Goal: Information Seeking & Learning: Learn about a topic

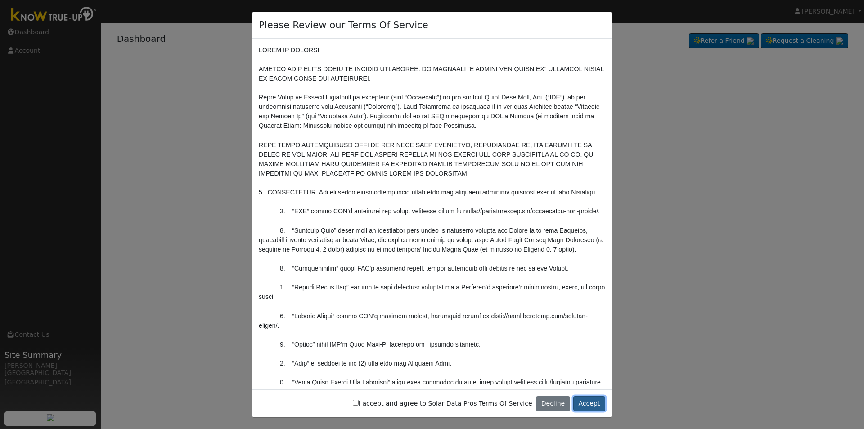
click at [601, 402] on button "Accept" at bounding box center [589, 403] width 32 height 15
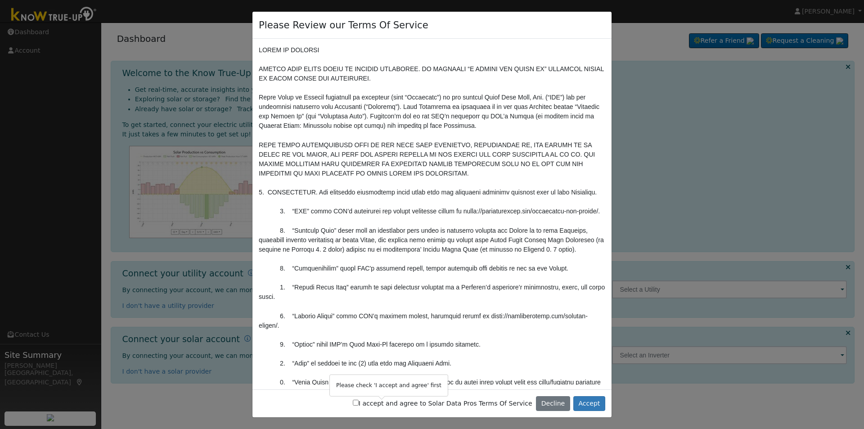
drag, startPoint x: 379, startPoint y: 403, endPoint x: 428, endPoint y: 405, distance: 49.6
click at [359, 403] on input "I accept and agree to Solar Data Pros Terms Of Service" at bounding box center [356, 403] width 6 height 6
checkbox input "true"
click at [590, 407] on button "Accept" at bounding box center [589, 403] width 32 height 15
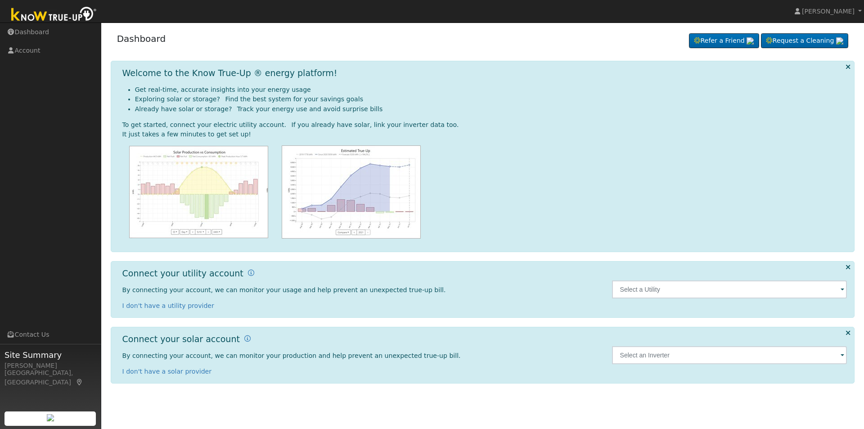
click at [840, 290] on span at bounding box center [842, 290] width 4 height 10
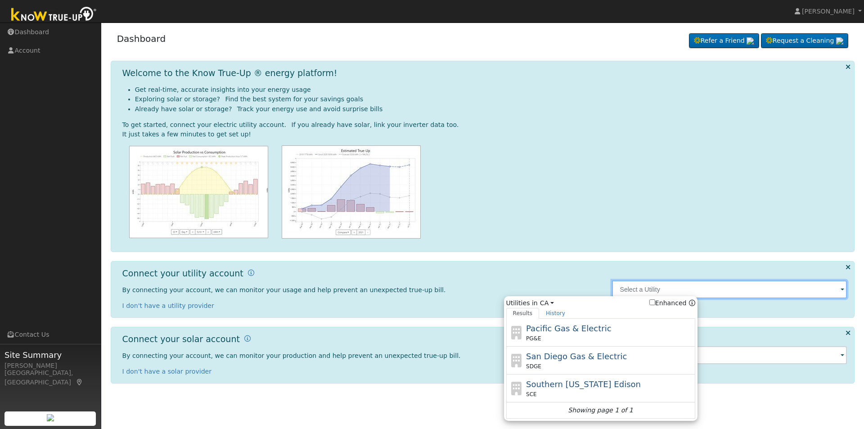
click at [653, 292] on input "text" at bounding box center [729, 289] width 235 height 18
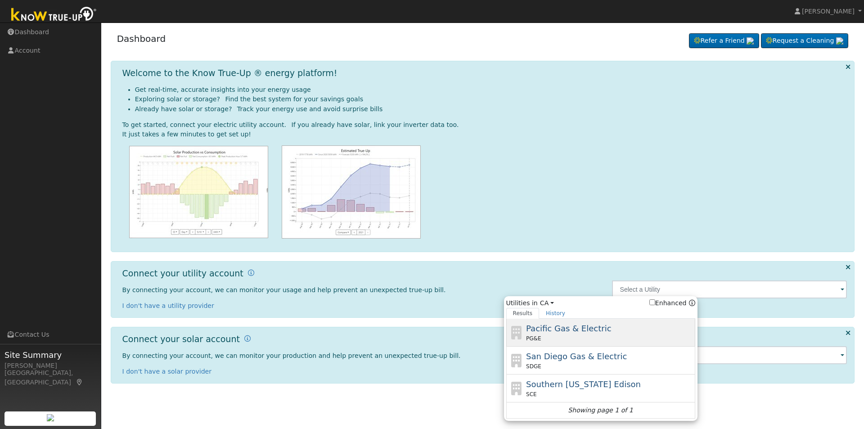
click at [581, 332] on span "Pacific Gas & Electric" at bounding box center [568, 327] width 85 height 9
type input "PG&E"
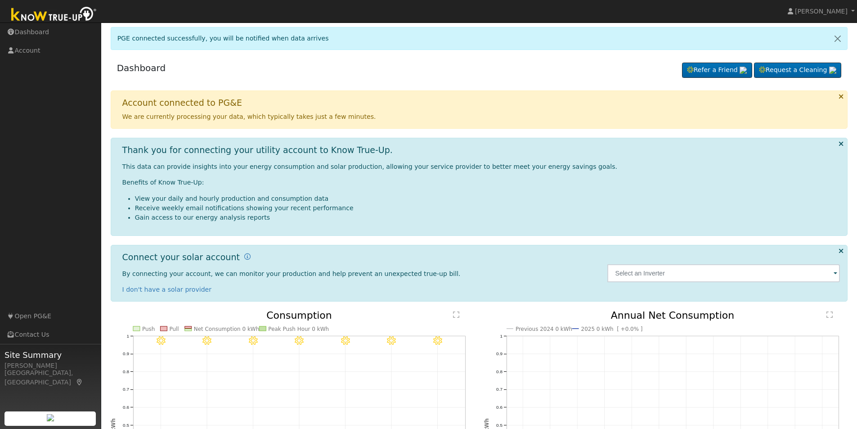
click at [837, 274] on span at bounding box center [836, 274] width 4 height 10
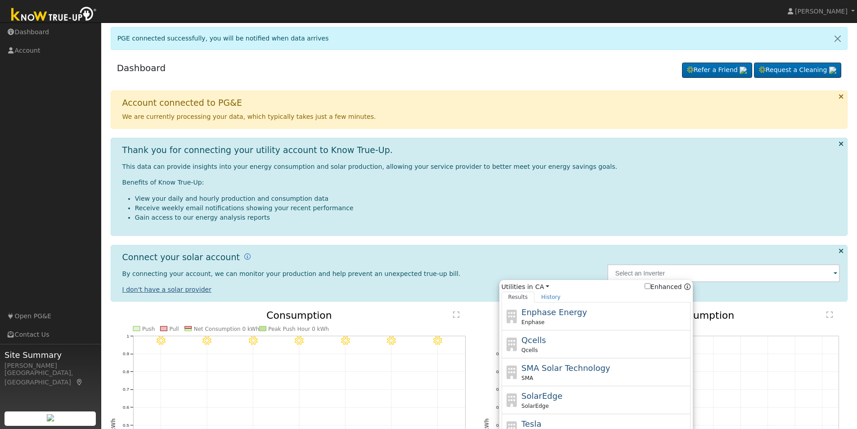
click at [195, 290] on link "I don't have a solar provider" at bounding box center [167, 289] width 90 height 7
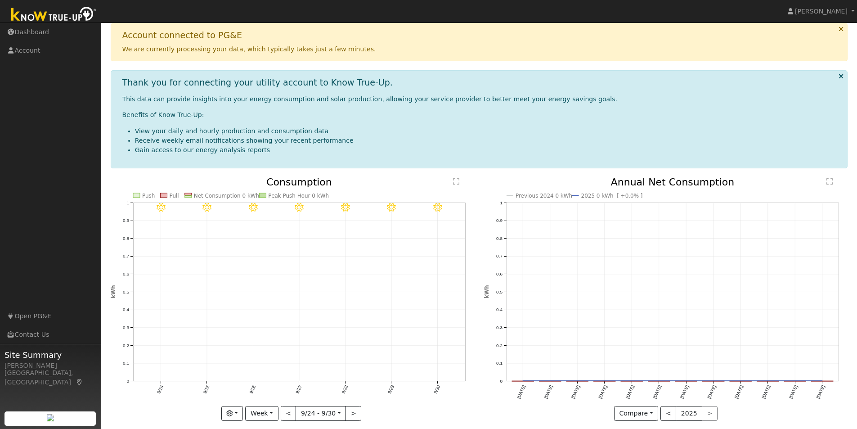
scroll to position [77, 0]
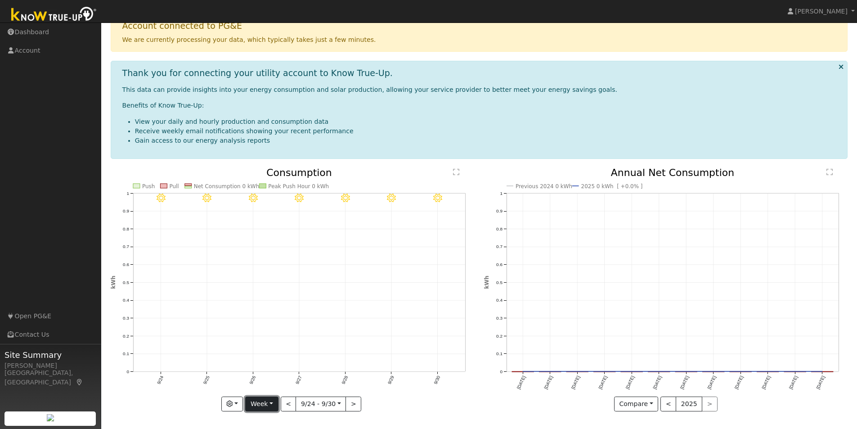
click at [270, 403] on button "Week" at bounding box center [261, 403] width 33 height 15
click at [262, 374] on link "Year" at bounding box center [277, 372] width 63 height 13
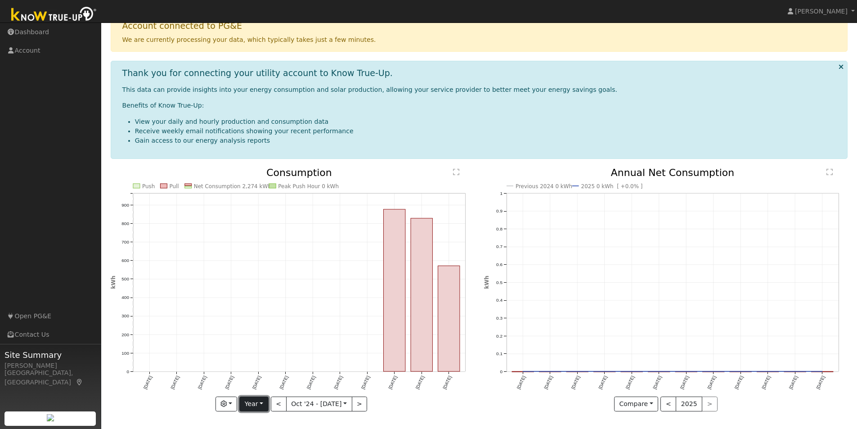
click at [262, 401] on button "Year" at bounding box center [253, 403] width 29 height 15
click at [262, 360] on link "Month" at bounding box center [271, 360] width 63 height 13
type input "2025-09-01"
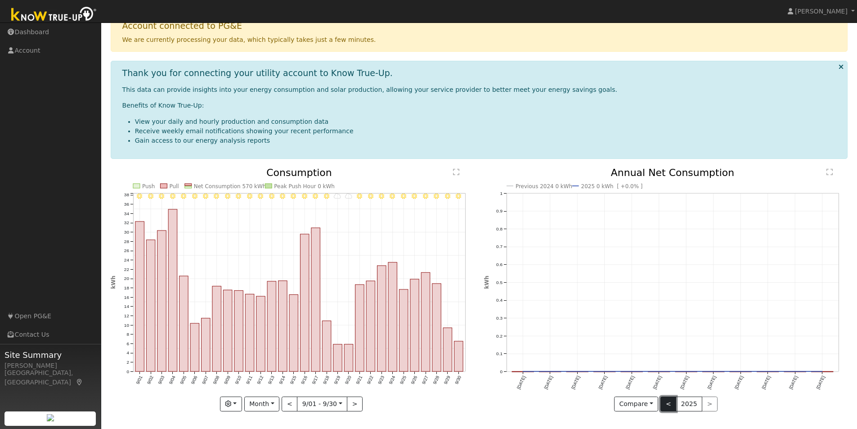
click at [669, 403] on button "<" at bounding box center [668, 403] width 16 height 15
click at [651, 403] on button "Compare" at bounding box center [636, 403] width 45 height 15
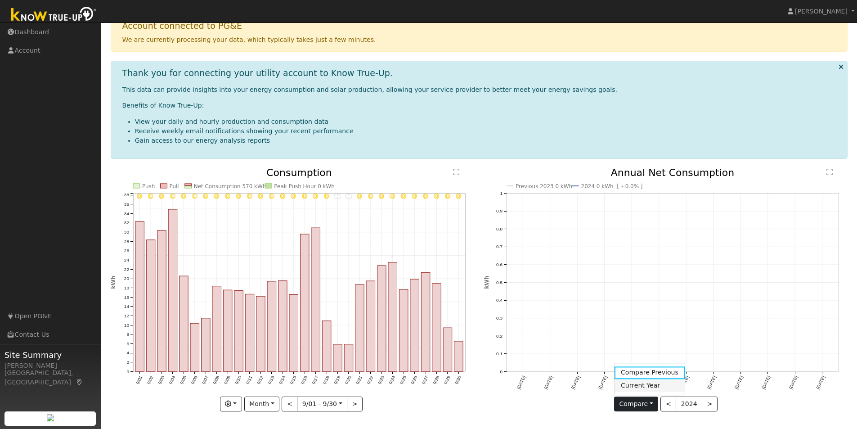
click at [651, 387] on link "Current Year" at bounding box center [650, 385] width 70 height 13
click at [650, 405] on button "Current" at bounding box center [636, 403] width 40 height 15
click at [660, 374] on link "Compare Previous" at bounding box center [652, 372] width 70 height 13
click at [705, 405] on button ">" at bounding box center [710, 403] width 16 height 15
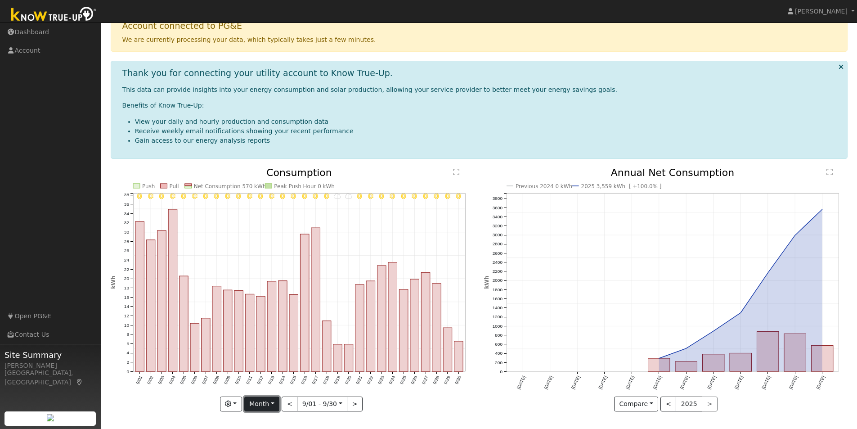
click at [268, 405] on button "Month" at bounding box center [262, 403] width 36 height 15
click at [270, 385] on link "Custom" at bounding box center [276, 385] width 63 height 13
click at [213, 405] on button "button" at bounding box center [209, 403] width 22 height 15
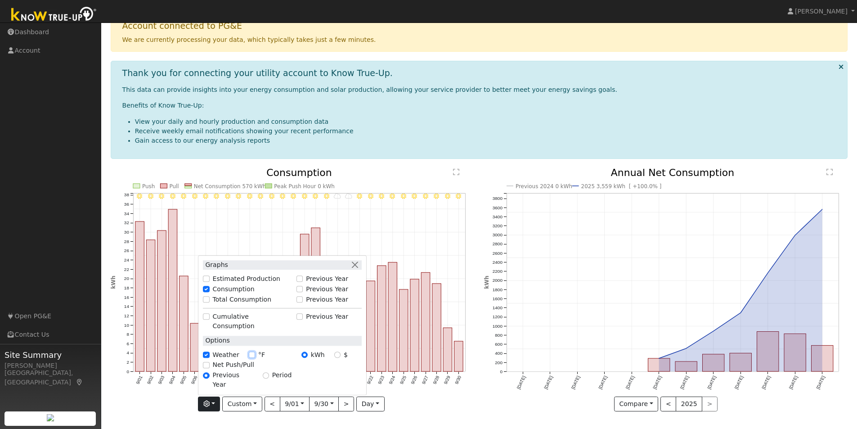
click at [252, 358] on input "°F" at bounding box center [252, 354] width 6 height 6
checkbox input "true"
click at [340, 358] on input "$" at bounding box center [337, 354] width 6 height 6
radio input "true"
click at [307, 358] on input "kWh" at bounding box center [304, 354] width 6 height 6
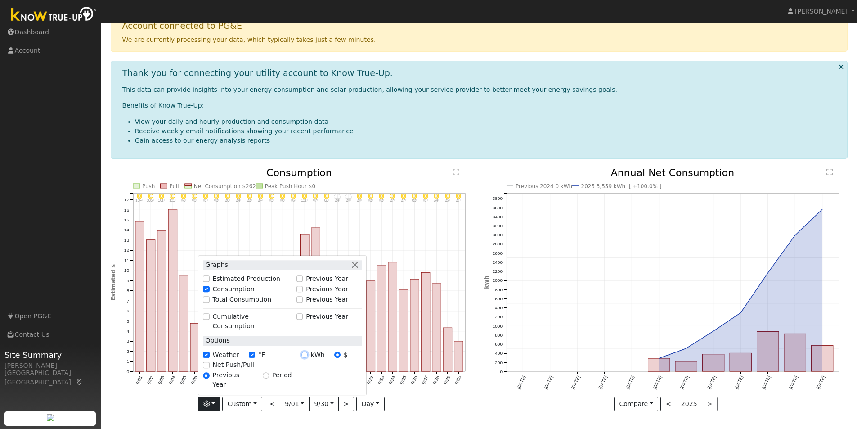
radio input "true"
radio input "false"
click at [370, 405] on button "day" at bounding box center [370, 403] width 28 height 15
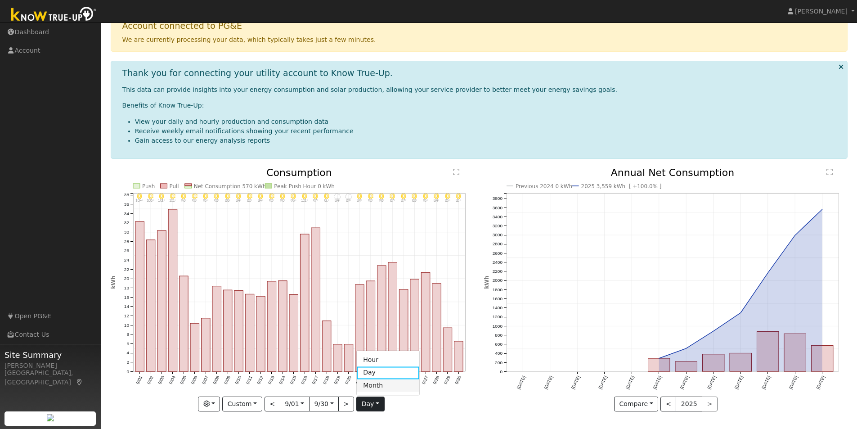
click at [372, 387] on link "Month" at bounding box center [388, 385] width 63 height 13
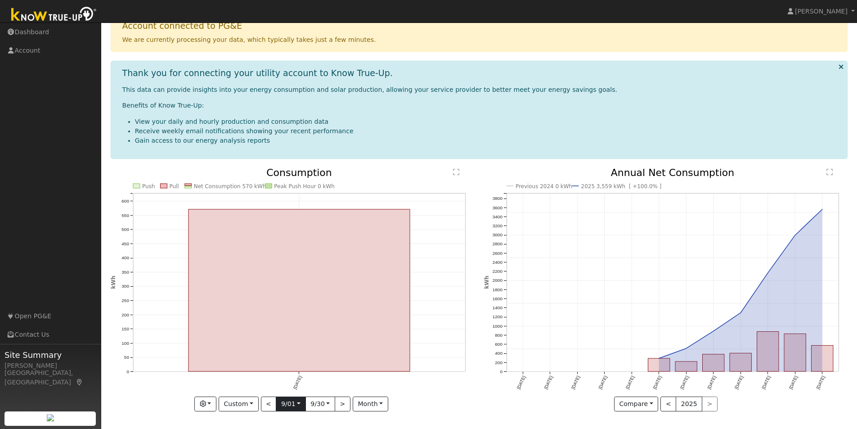
click at [298, 405] on input "2025-09-01" at bounding box center [290, 404] width 29 height 14
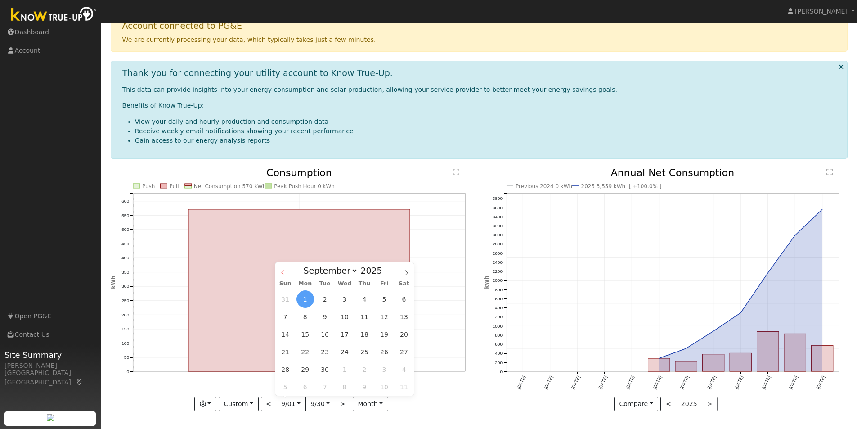
click at [281, 273] on icon at bounding box center [283, 273] width 6 height 6
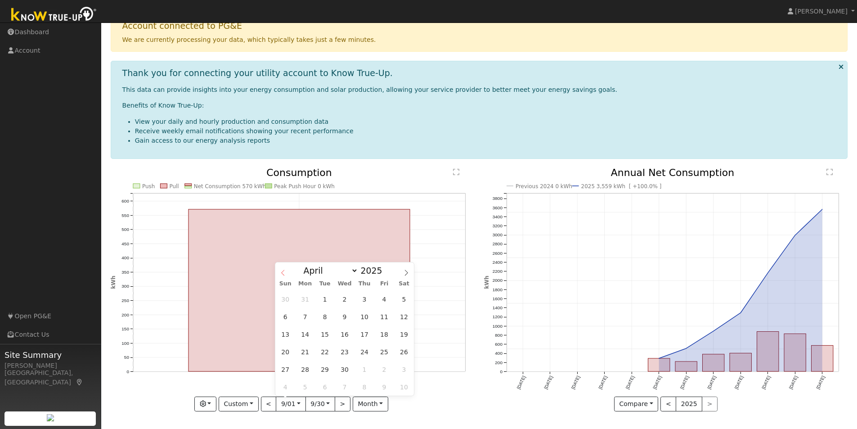
click at [283, 274] on icon at bounding box center [283, 273] width 6 height 6
select select "0"
click at [283, 274] on icon at bounding box center [283, 273] width 6 height 6
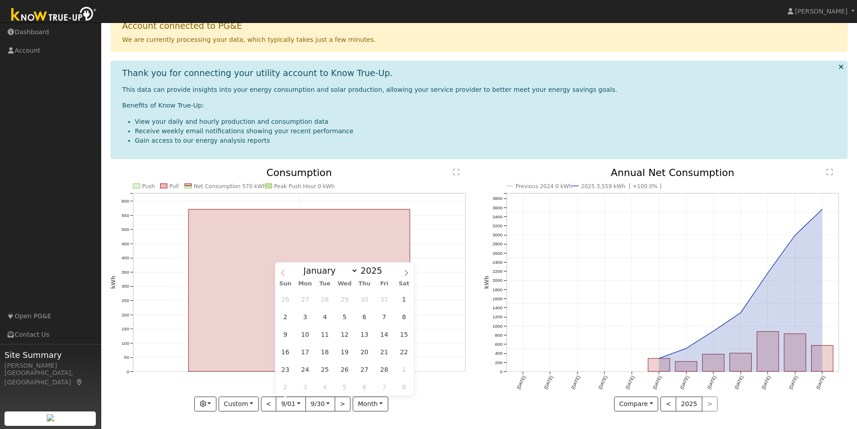
type input "2024"
click at [283, 274] on icon at bounding box center [283, 273] width 6 height 6
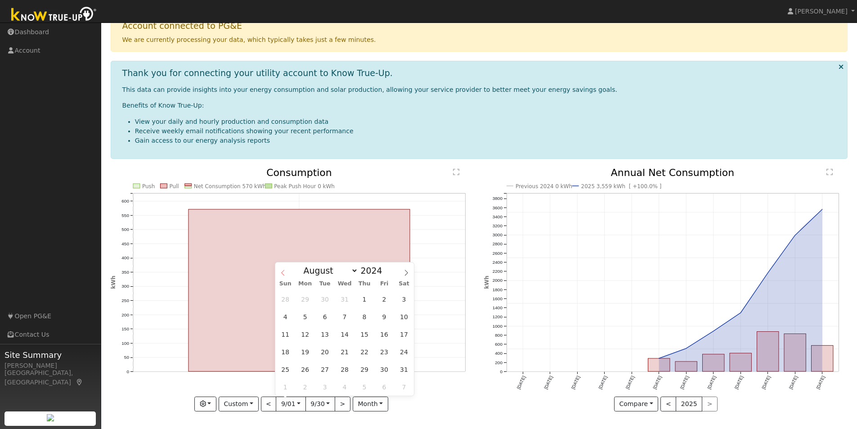
click at [283, 274] on icon at bounding box center [283, 273] width 6 height 6
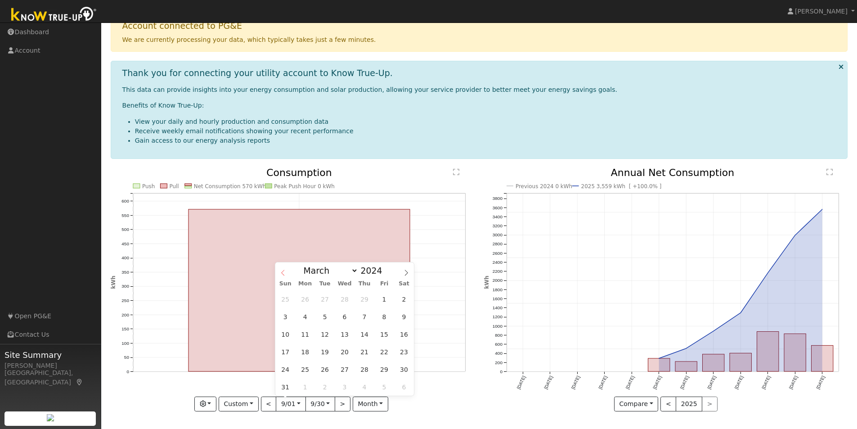
click at [283, 274] on icon at bounding box center [283, 273] width 6 height 6
click at [355, 271] on select "January February March April May June July August September October November De…" at bounding box center [328, 270] width 59 height 11
click at [306, 265] on select "January February March April May June July August September October November De…" at bounding box center [328, 270] width 59 height 11
click at [351, 273] on select "January February March April May June July August September October November De…" at bounding box center [328, 270] width 59 height 11
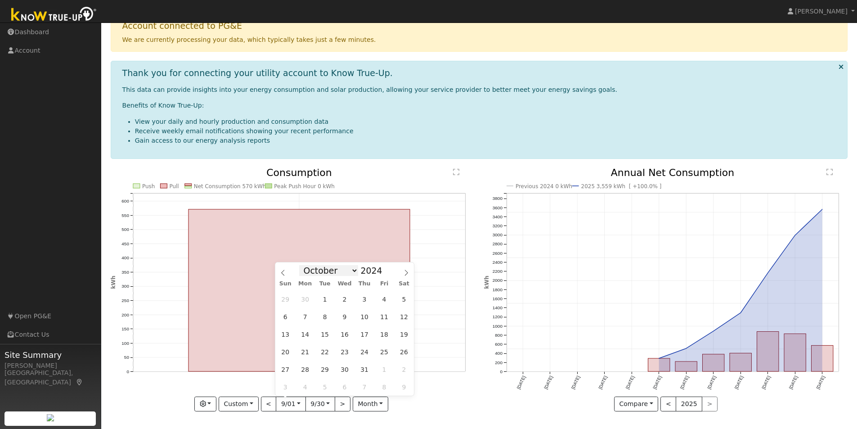
select select "8"
click at [306, 265] on select "January February March April May June July August September October November De…" at bounding box center [328, 270] width 59 height 11
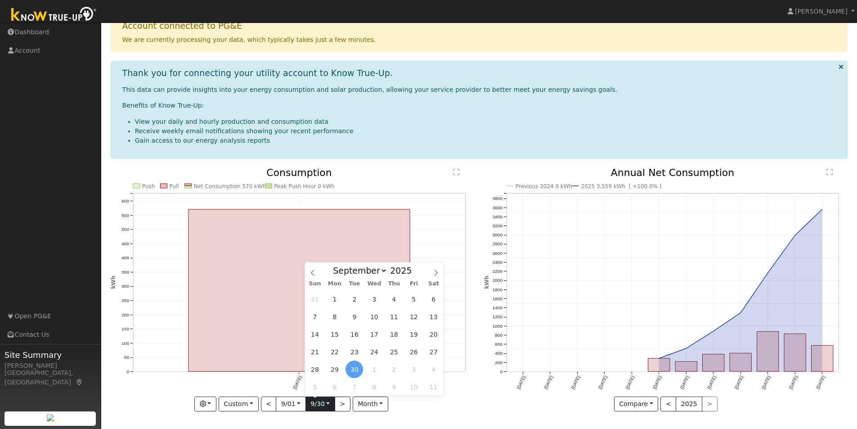
click at [327, 403] on input "2025-09-30" at bounding box center [320, 404] width 29 height 14
click at [355, 371] on span "30" at bounding box center [355, 369] width 18 height 18
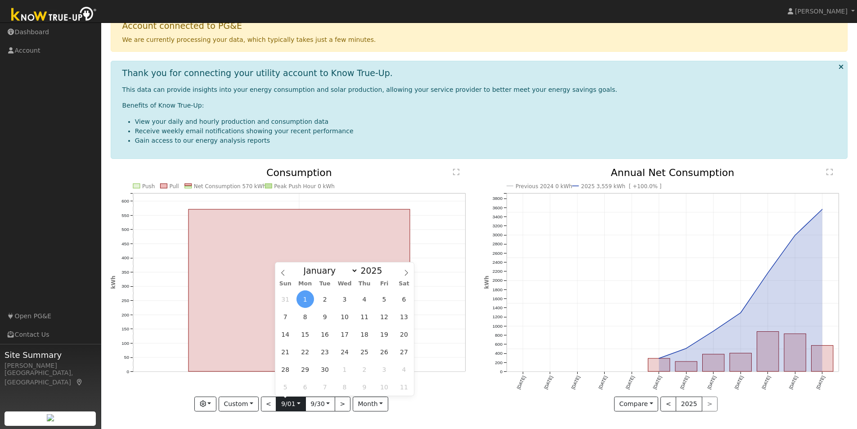
click at [296, 406] on input "2025-09-01" at bounding box center [290, 404] width 29 height 14
click at [384, 275] on span at bounding box center [387, 272] width 6 height 5
type input "2024"
click at [310, 368] on span "30" at bounding box center [305, 369] width 18 height 18
type input "2024-09-30"
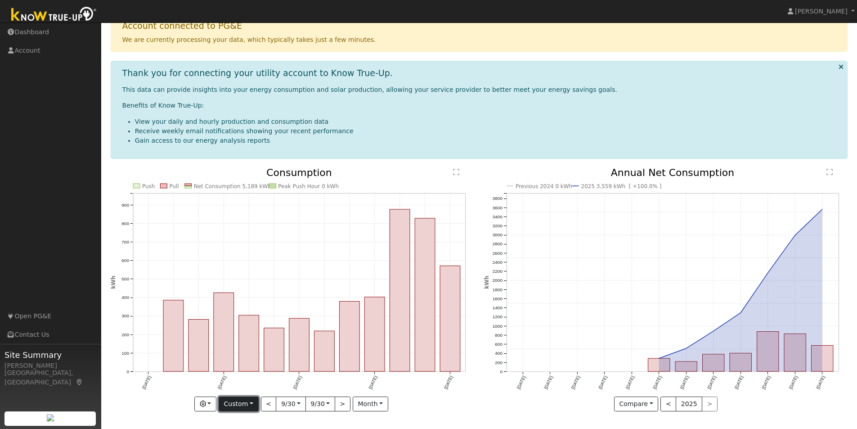
scroll to position [0, 0]
click at [240, 406] on button "Custom" at bounding box center [239, 403] width 40 height 15
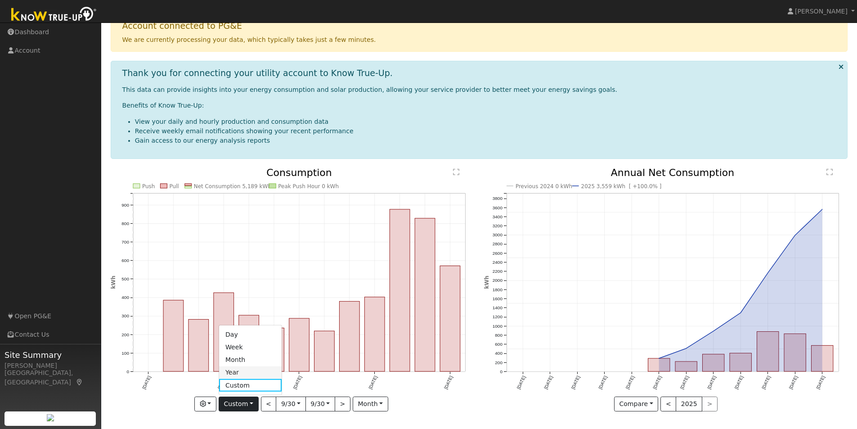
click at [238, 373] on link "Year" at bounding box center [250, 372] width 63 height 13
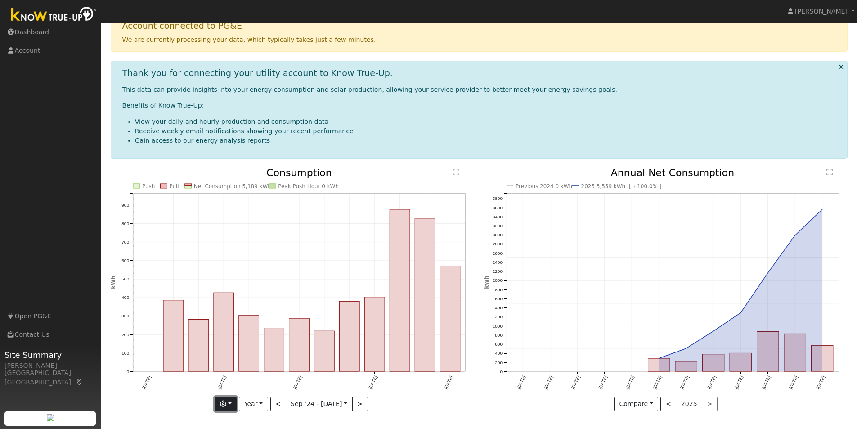
click at [232, 403] on button "button" at bounding box center [226, 403] width 22 height 15
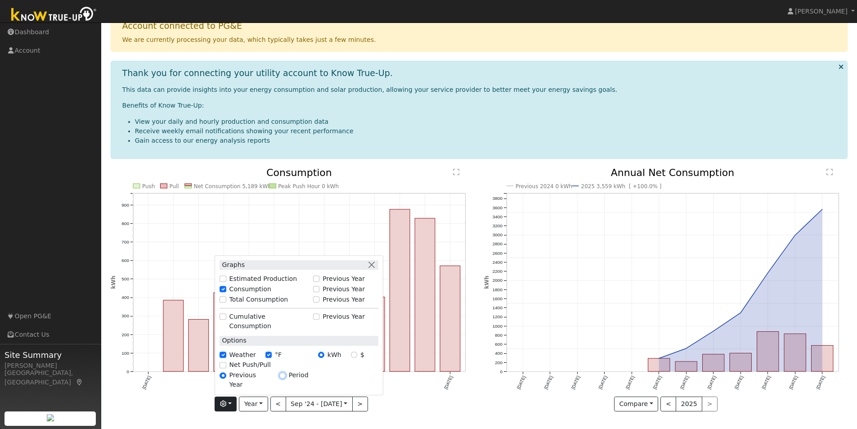
click at [282, 378] on input "Period" at bounding box center [282, 375] width 6 height 6
radio input "true"
radio input "false"
click at [355, 358] on input "$" at bounding box center [354, 354] width 6 height 6
radio input "true"
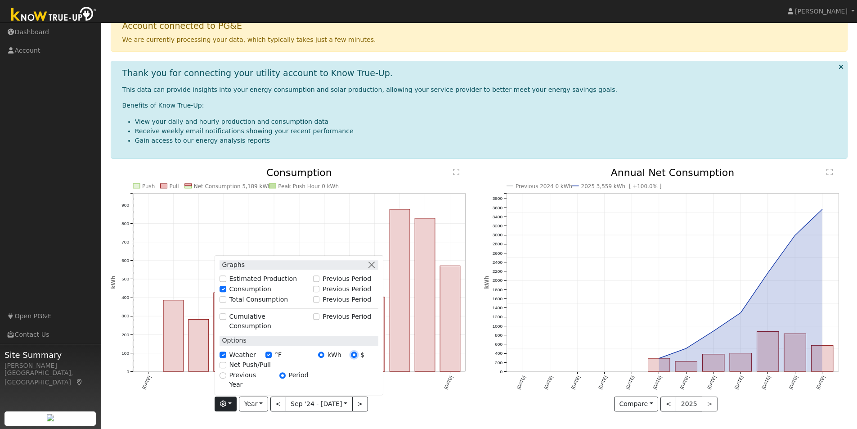
radio input "false"
click at [404, 411] on div "Push Pull Net Consumption $2387 Peak Push Hour $0 Sep '24 Dec '24 Mar '25 Jun '…" at bounding box center [292, 296] width 373 height 257
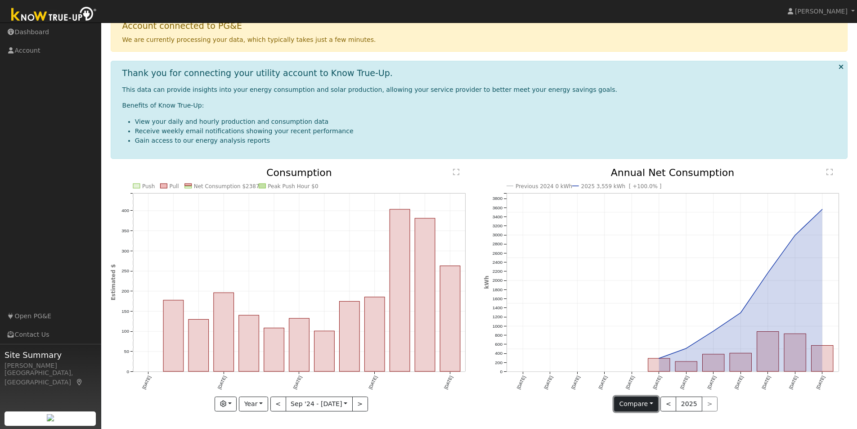
click at [653, 405] on button "Compare" at bounding box center [636, 403] width 45 height 15
click at [653, 385] on link "Current Year" at bounding box center [650, 385] width 70 height 13
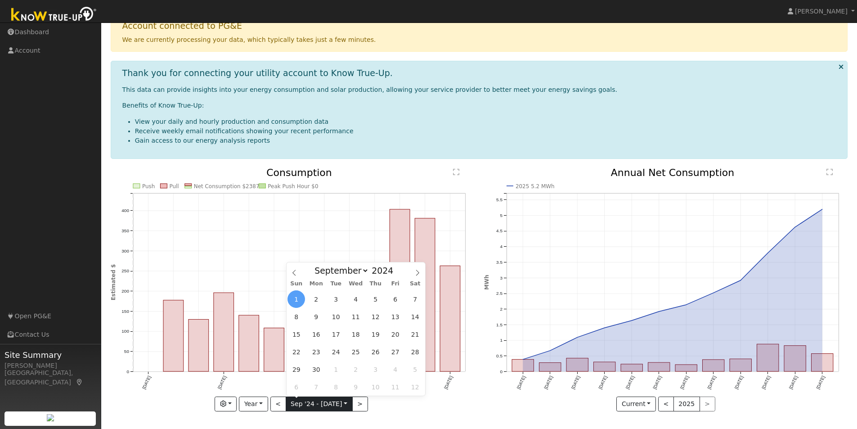
click at [312, 404] on input "2024-09-01" at bounding box center [319, 404] width 66 height 14
click at [366, 271] on select "January February March April May June July August September October November De…" at bounding box center [339, 270] width 59 height 11
select select "9"
click at [317, 265] on select "January February March April May June July August September October November De…" at bounding box center [339, 270] width 59 height 11
click at [388, 404] on icon "Push Pull Net Consumption $2387 Peak Push Hour $0 Sep '24 Dec '24 Mar '25 Jun '…" at bounding box center [293, 289] width 364 height 243
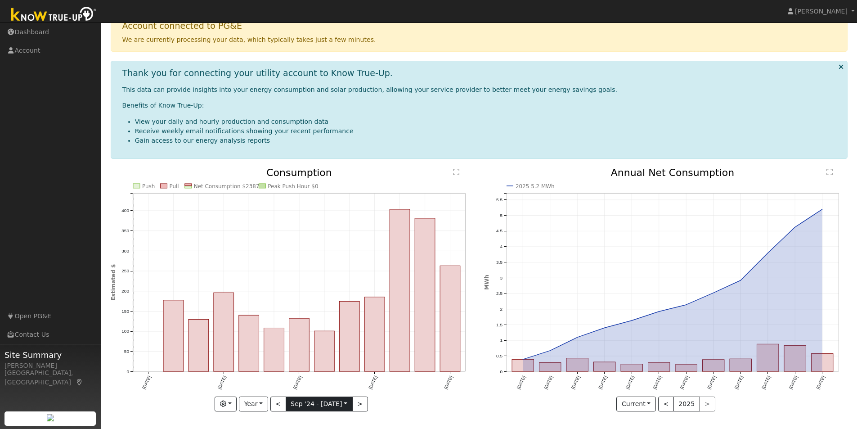
click at [301, 406] on input "2024-09-01" at bounding box center [319, 404] width 66 height 14
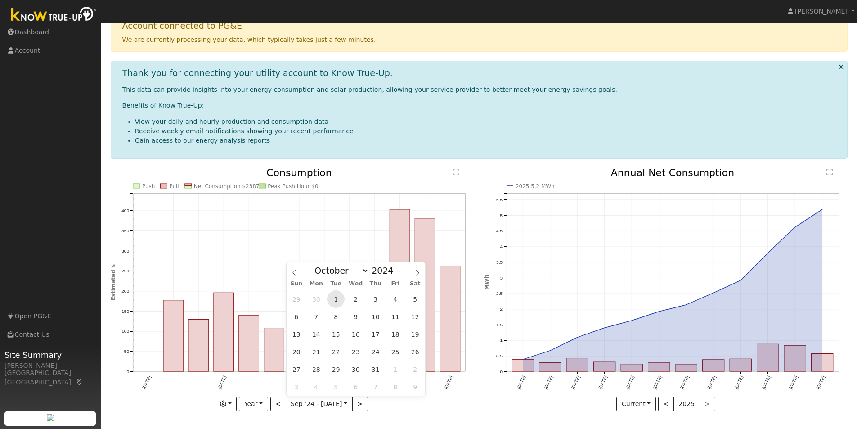
click at [336, 299] on span "1" at bounding box center [336, 299] width 18 height 18
type input "2024-10-01"
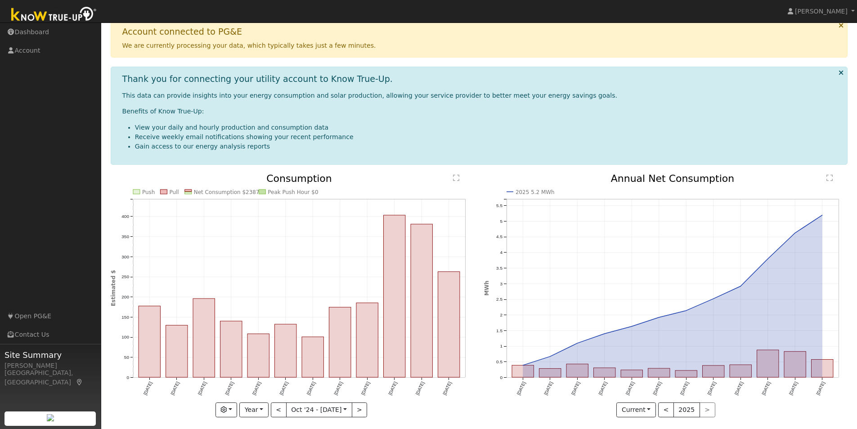
scroll to position [77, 0]
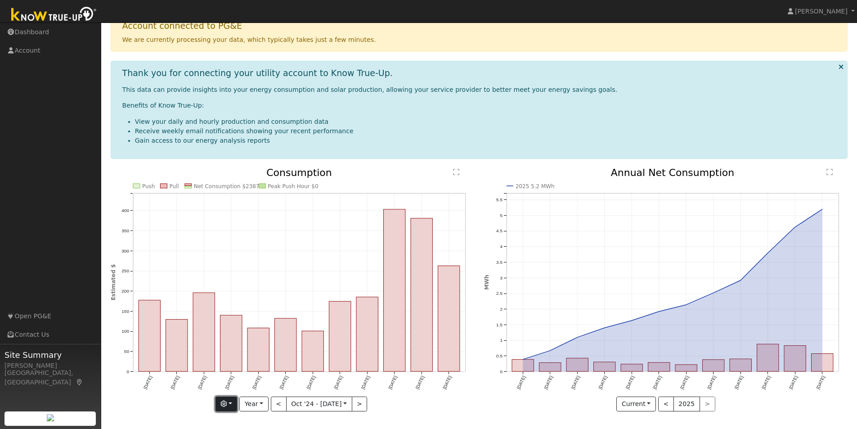
click at [227, 404] on icon "button" at bounding box center [223, 403] width 6 height 6
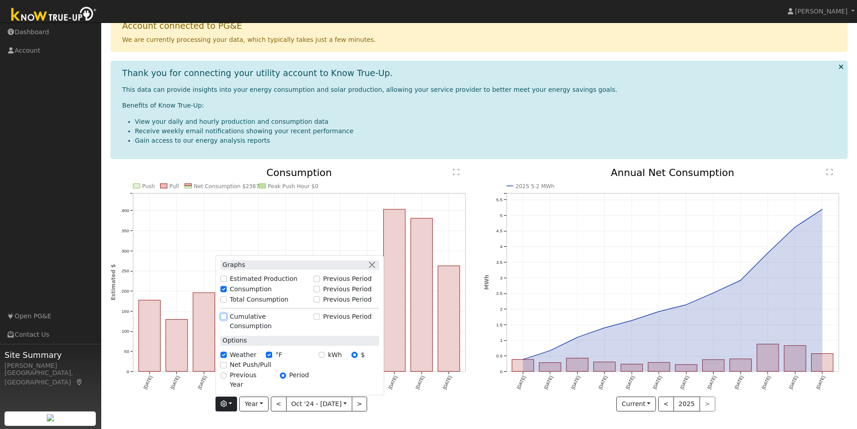
click at [225, 319] on input "Cumulative Consumption" at bounding box center [223, 316] width 6 height 6
checkbox input "true"
checkbox input "false"
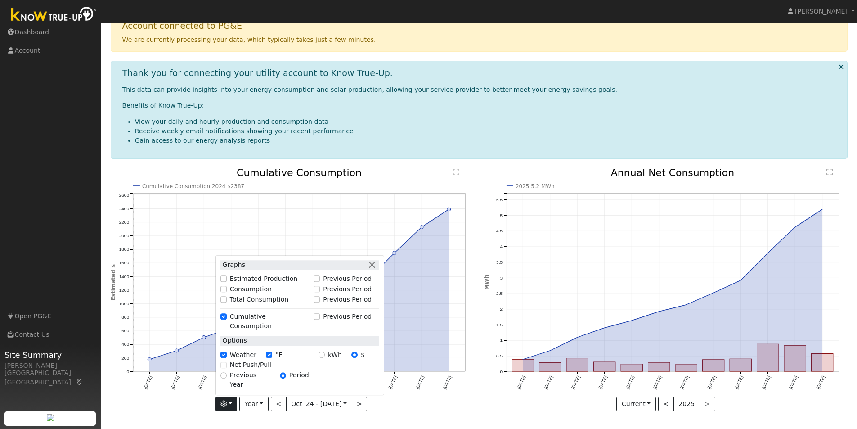
click at [415, 411] on icon "Cumulative Consumption 2024 $2387 Oct '24 Nov '24 Dec '24 Jan '25 Feb '25 Mar '…" at bounding box center [293, 289] width 364 height 243
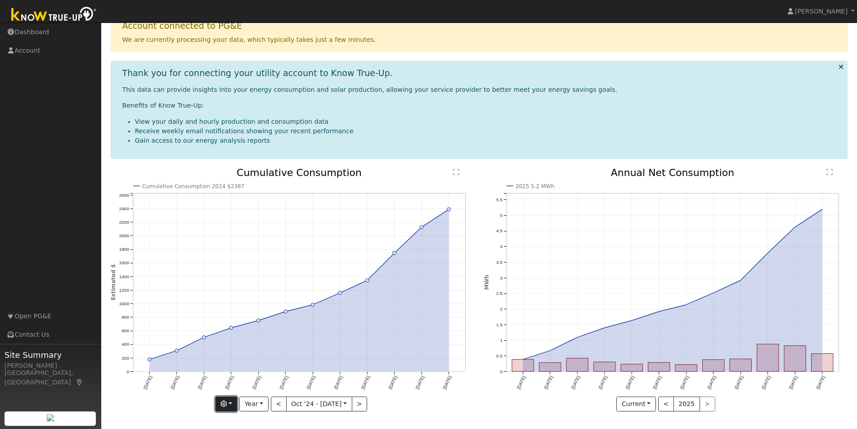
click at [232, 403] on button "button" at bounding box center [227, 403] width 22 height 15
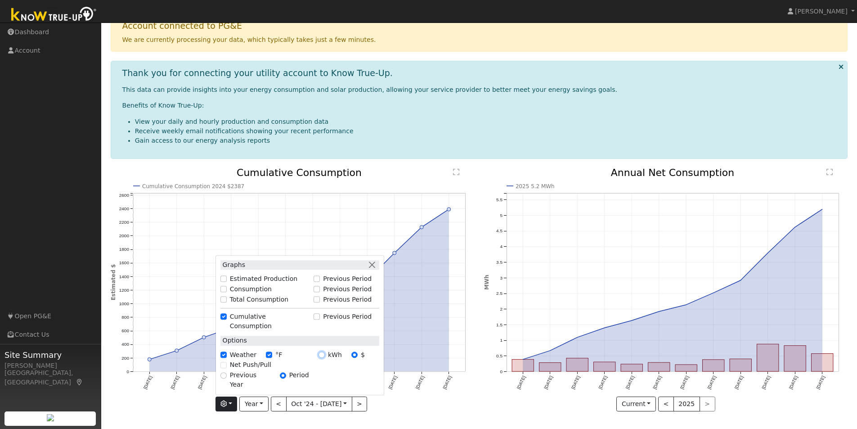
click at [323, 358] on input "kWh" at bounding box center [322, 354] width 6 height 6
radio input "true"
click at [464, 408] on icon "Cumulative Consumption 2024 5.2 MWh Oct '24 Nov '24 Dec '24 Jan '25 Feb '25 Mar…" at bounding box center [293, 289] width 364 height 243
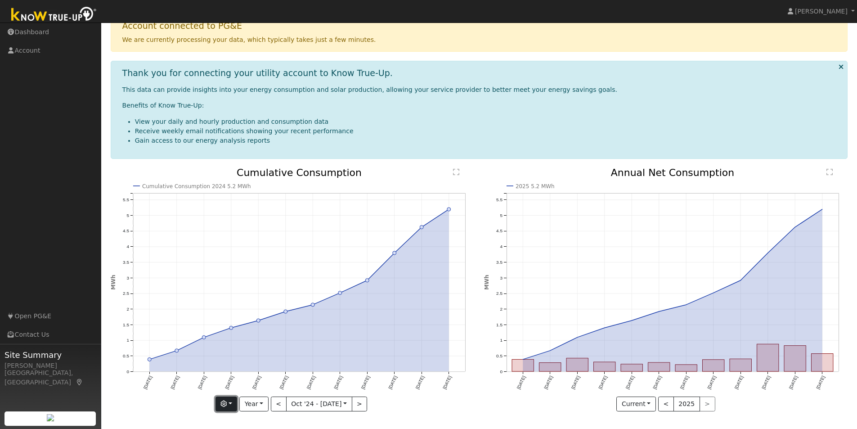
click at [231, 402] on button "button" at bounding box center [227, 403] width 22 height 15
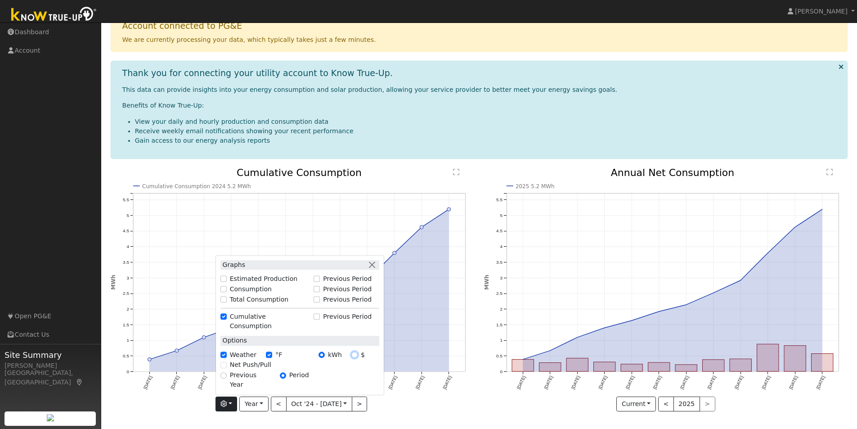
click at [356, 358] on input "$" at bounding box center [354, 354] width 6 height 6
radio input "true"
radio input "false"
click at [227, 319] on input "Cumulative Consumption" at bounding box center [223, 316] width 6 height 6
checkbox input "false"
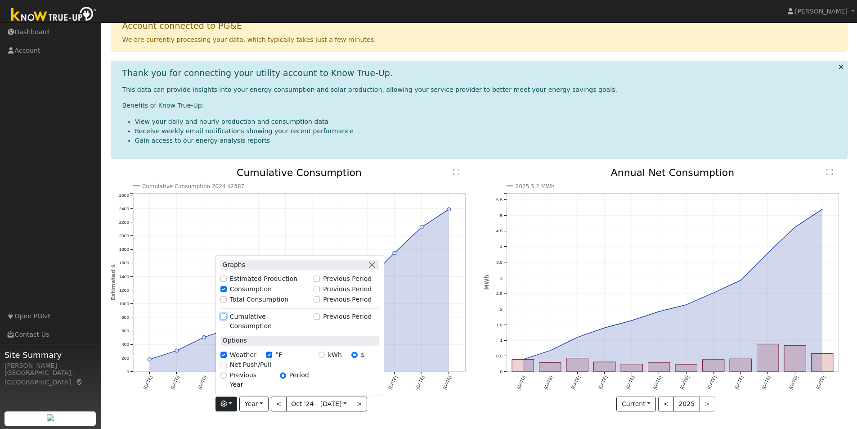
checkbox input "true"
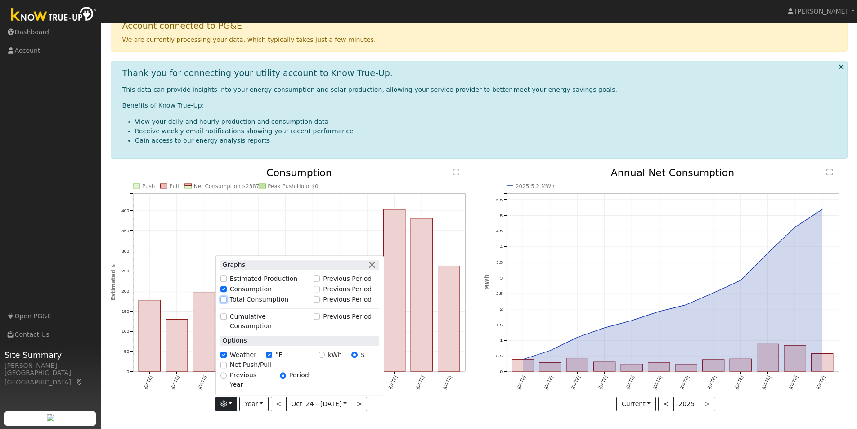
click at [225, 302] on input "Total Consumption" at bounding box center [223, 299] width 6 height 6
checkbox input "true"
click at [226, 282] on input "Estimated Production" at bounding box center [223, 279] width 6 height 6
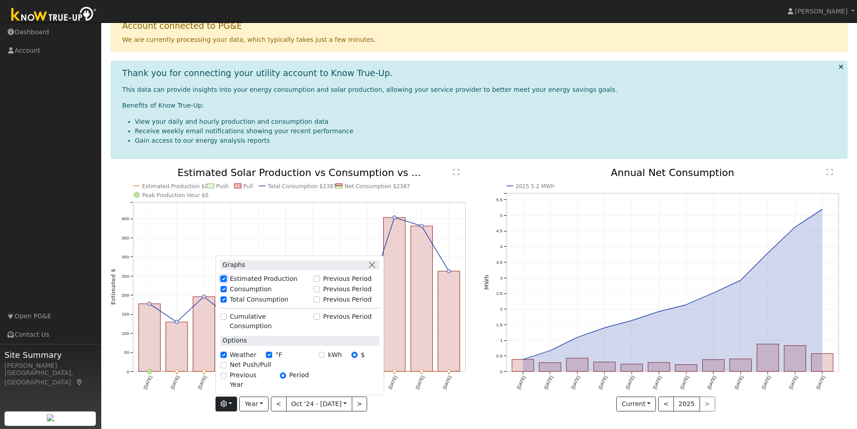
click at [226, 282] on input "Estimated Production" at bounding box center [223, 279] width 6 height 6
checkbox input "false"
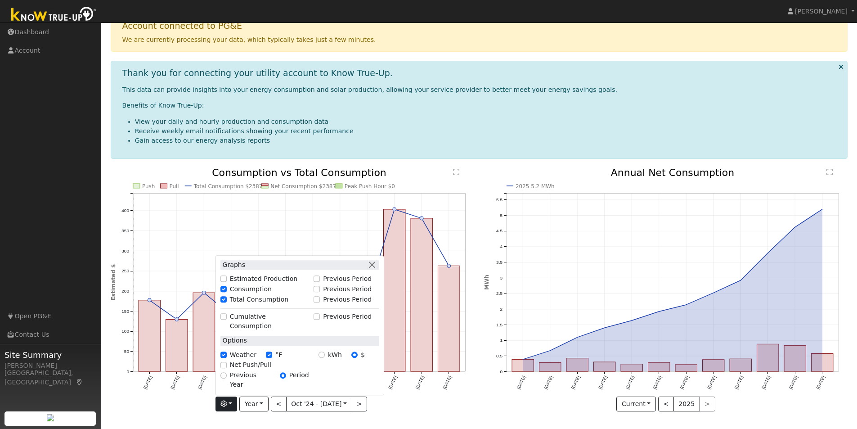
click at [425, 402] on icon "Push Pull Total Consumption $2387 Net Consumption $2387 Peak Push Hour $0 Oct '…" at bounding box center [293, 289] width 364 height 243
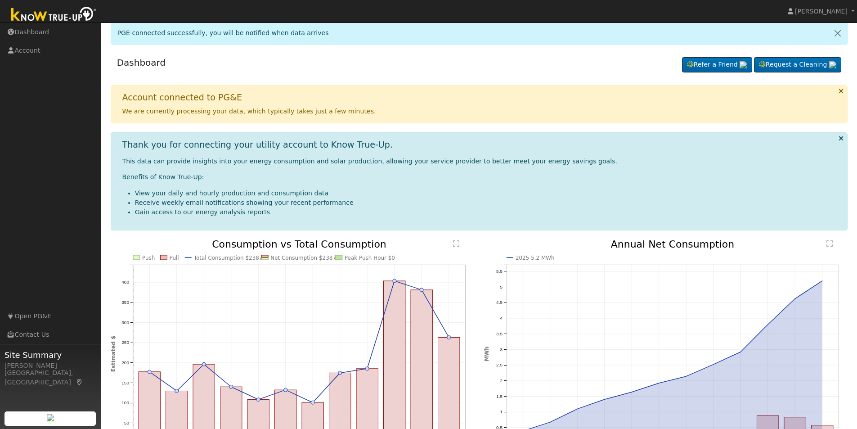
scroll to position [0, 0]
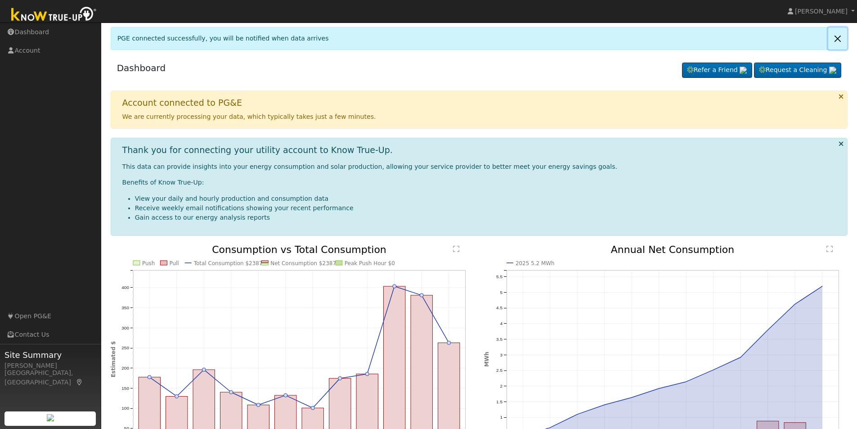
click at [837, 38] on link at bounding box center [837, 38] width 19 height 22
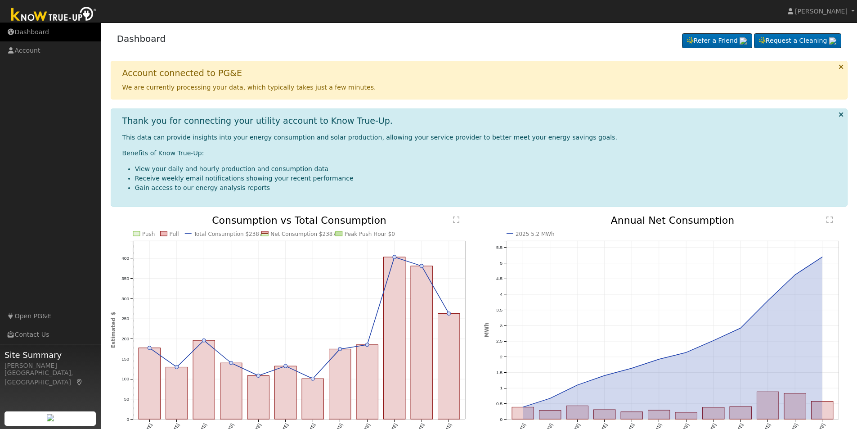
click at [35, 35] on link "Dashboard" at bounding box center [50, 32] width 101 height 18
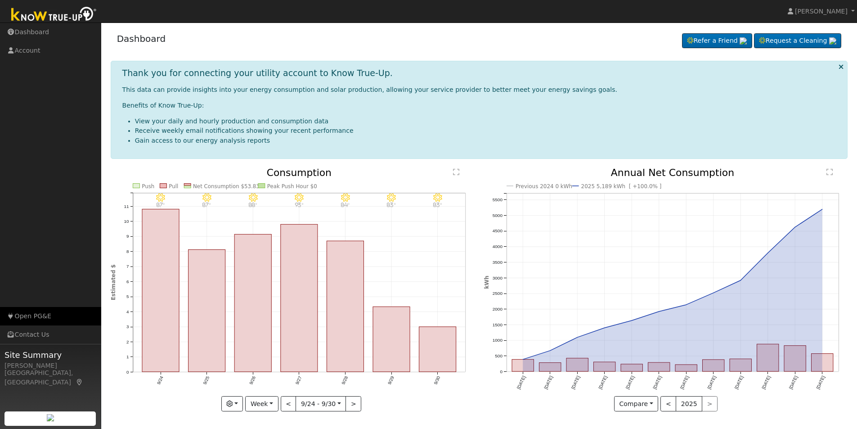
click at [40, 318] on link "Open PG&E" at bounding box center [50, 316] width 101 height 18
